Goal: Task Accomplishment & Management: Complete application form

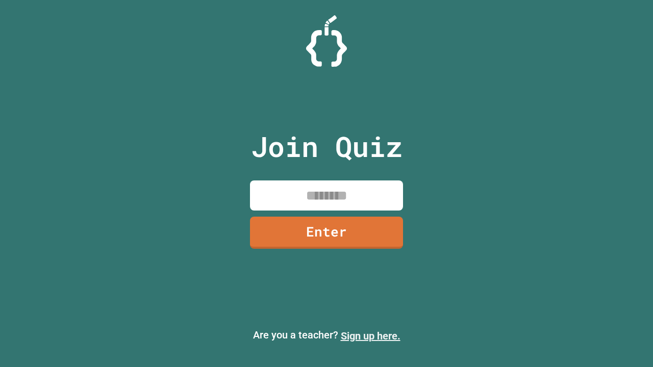
click at [370, 336] on link "Sign up here." at bounding box center [371, 336] width 60 height 12
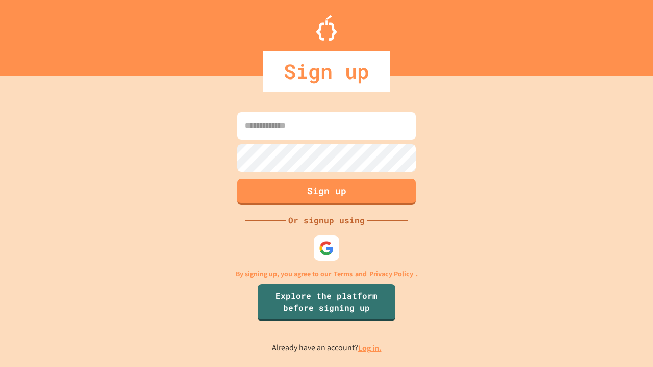
click at [370, 348] on link "Log in." at bounding box center [369, 348] width 23 height 11
